Goal: Navigation & Orientation: Understand site structure

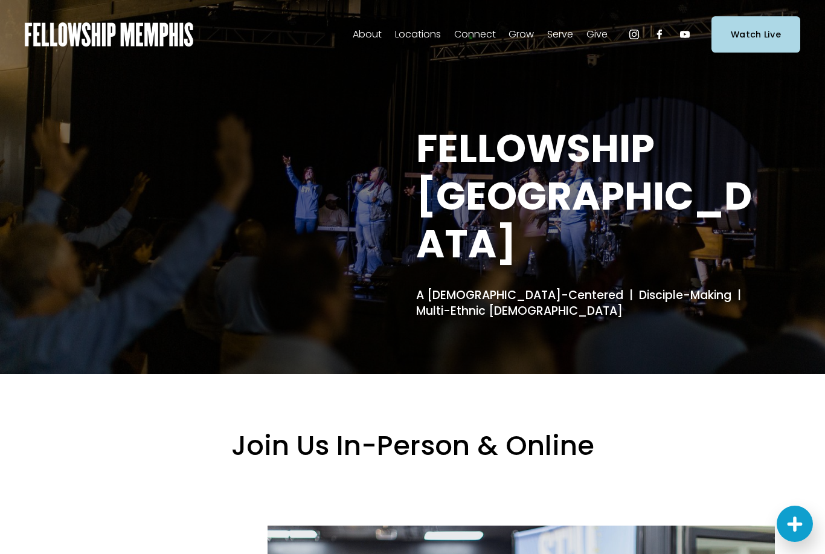
click at [0, 0] on span "Staff" at bounding box center [0, 0] width 0 height 0
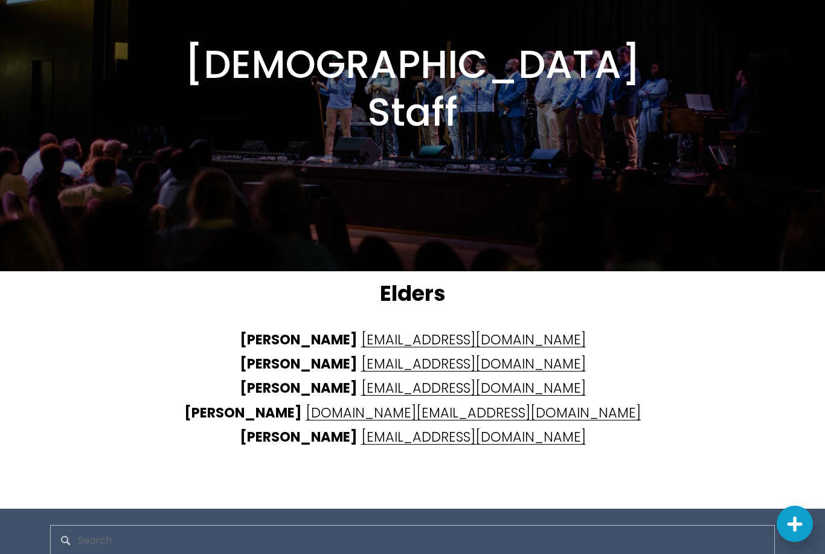
scroll to position [2900, 0]
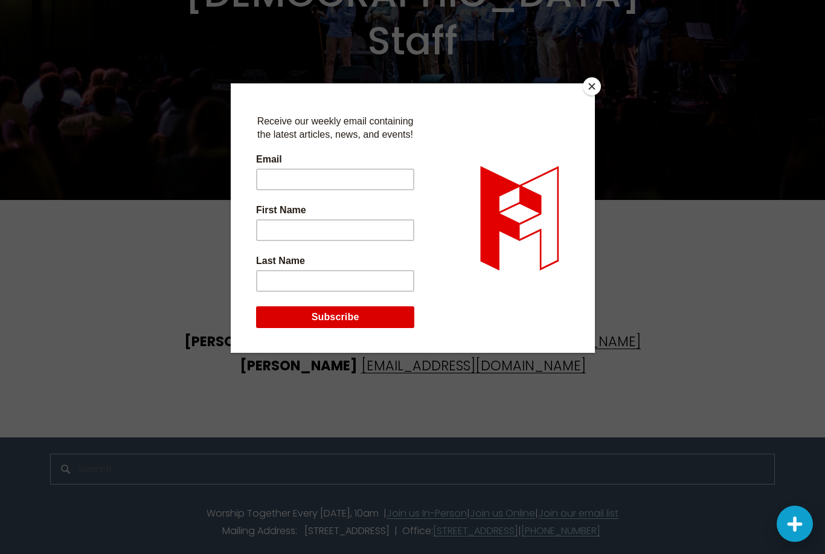
click at [592, 94] on button "Close" at bounding box center [592, 86] width 18 height 18
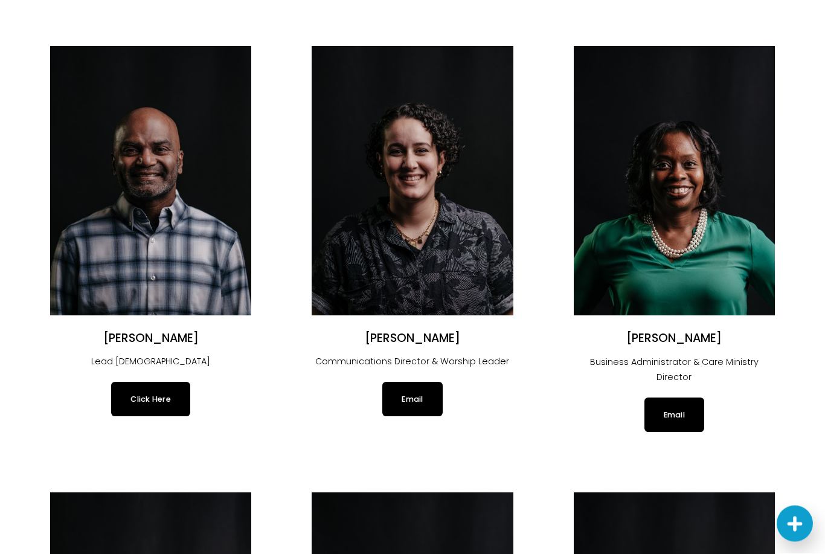
scroll to position [0, 0]
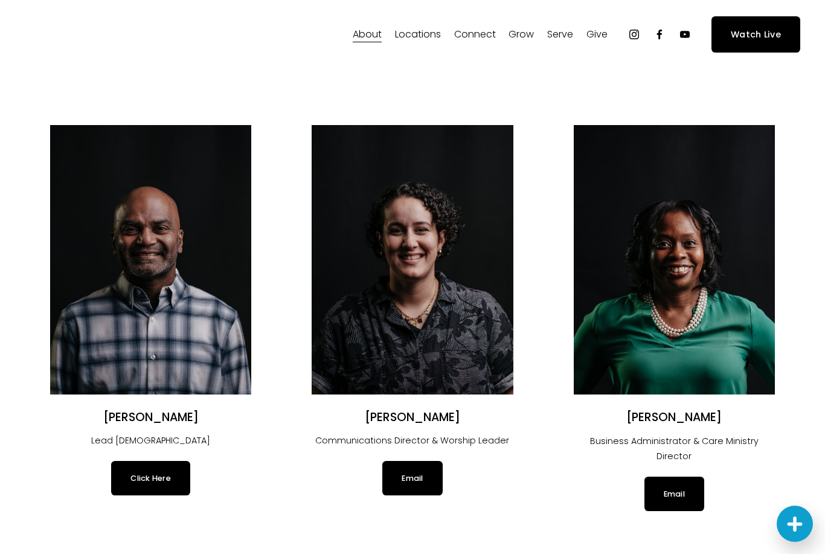
click at [0, 0] on span "Our DNA" at bounding box center [0, 0] width 0 height 0
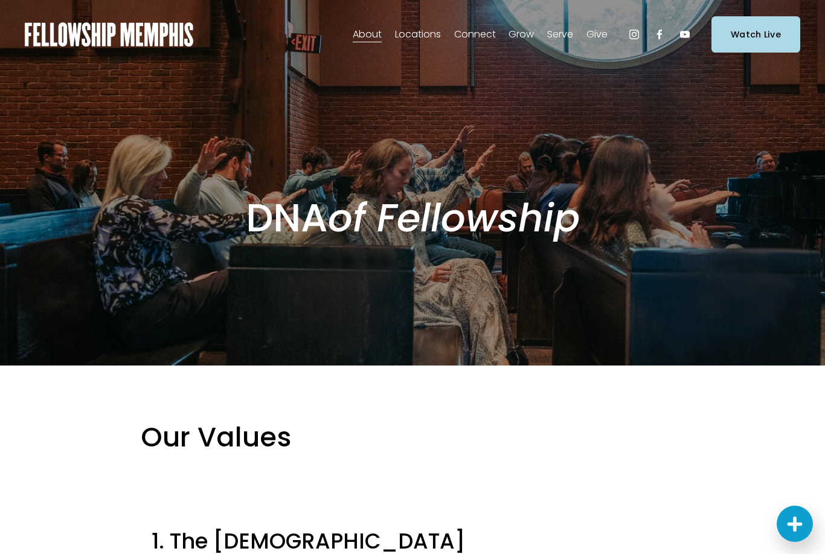
click at [174, 37] on img at bounding box center [109, 34] width 169 height 24
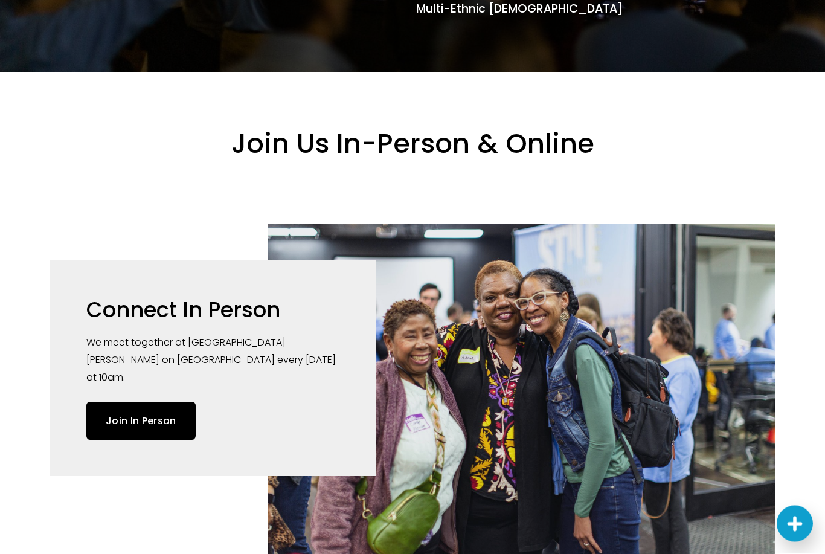
scroll to position [301, 0]
